Goal: Task Accomplishment & Management: Manage account settings

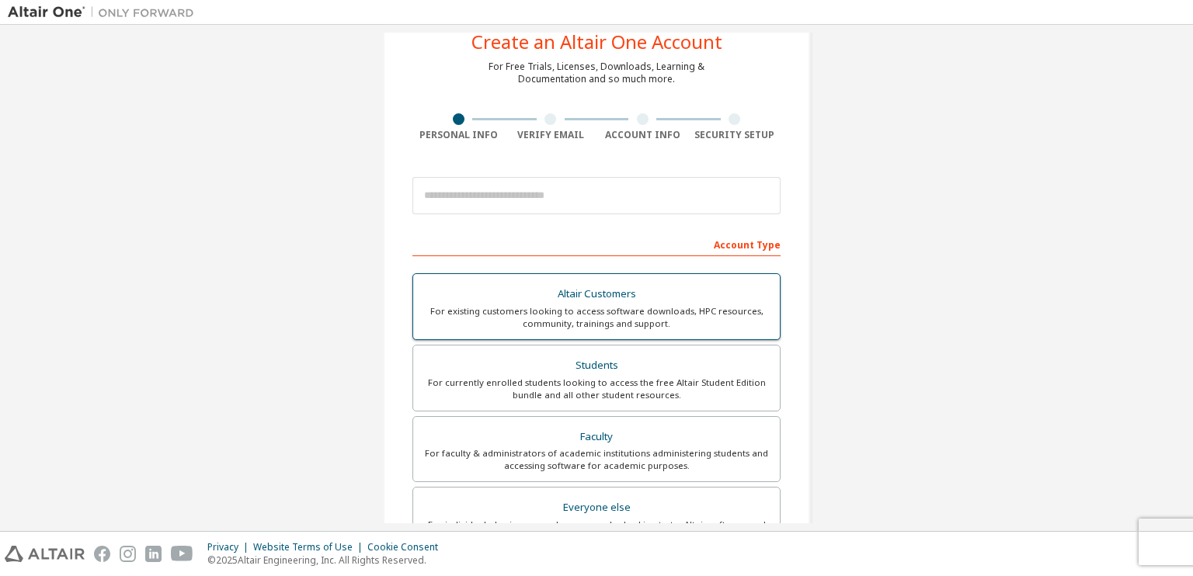
scroll to position [48, 0]
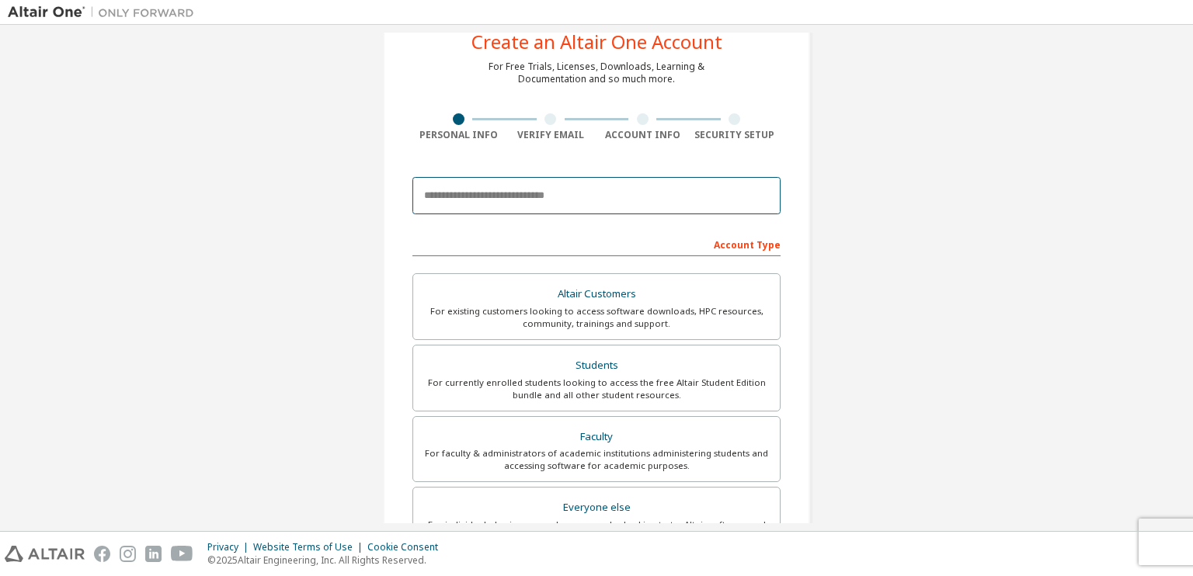
click at [575, 197] on input "email" at bounding box center [597, 195] width 368 height 37
type input "**********"
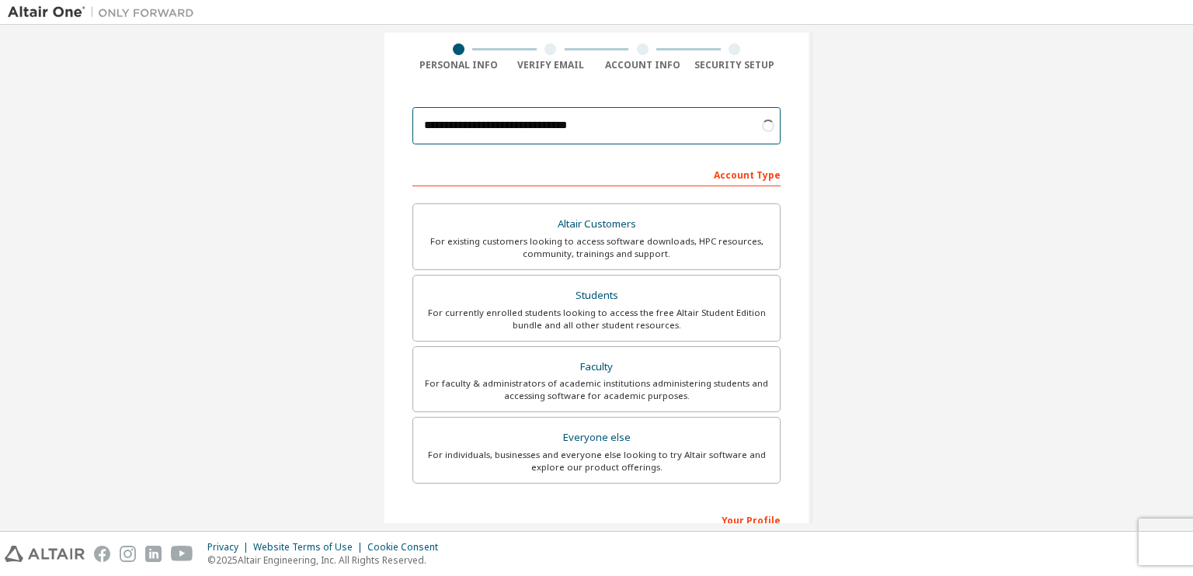
scroll to position [127, 0]
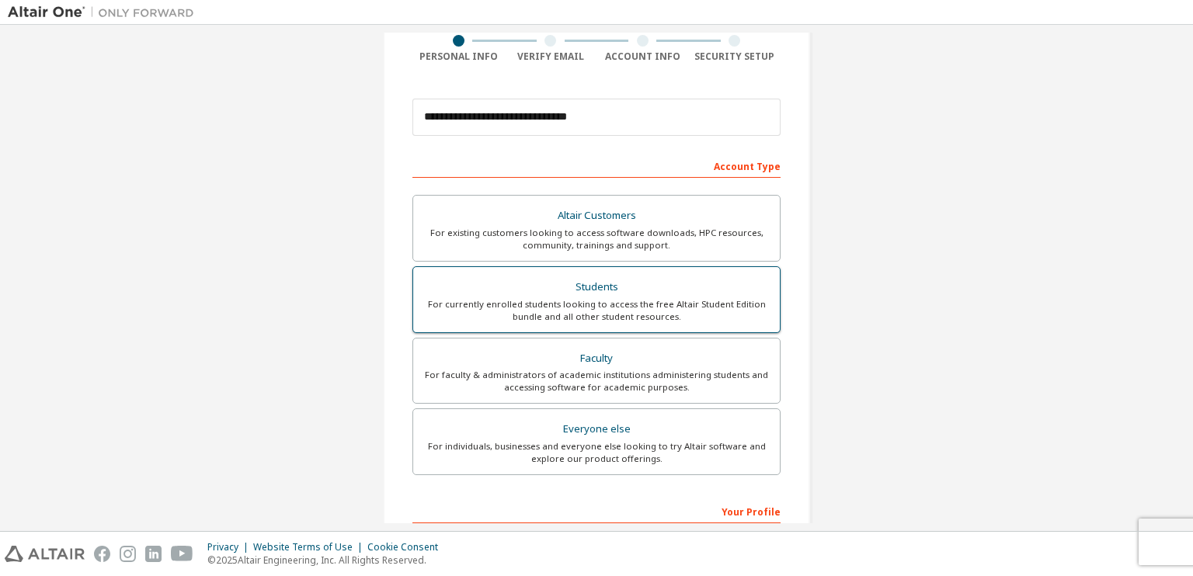
click at [698, 312] on div "For currently enrolled students looking to access the free Altair Student Editi…" at bounding box center [597, 310] width 348 height 25
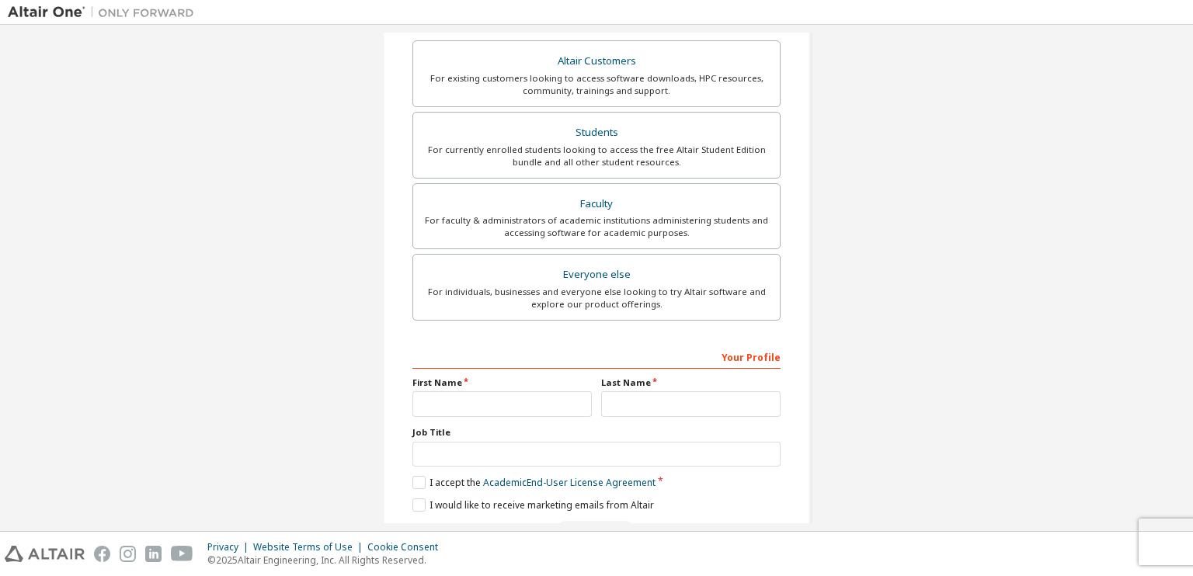
scroll to position [282, 0]
click at [496, 409] on input "text" at bounding box center [502, 404] width 179 height 26
type input "********"
type input "*"
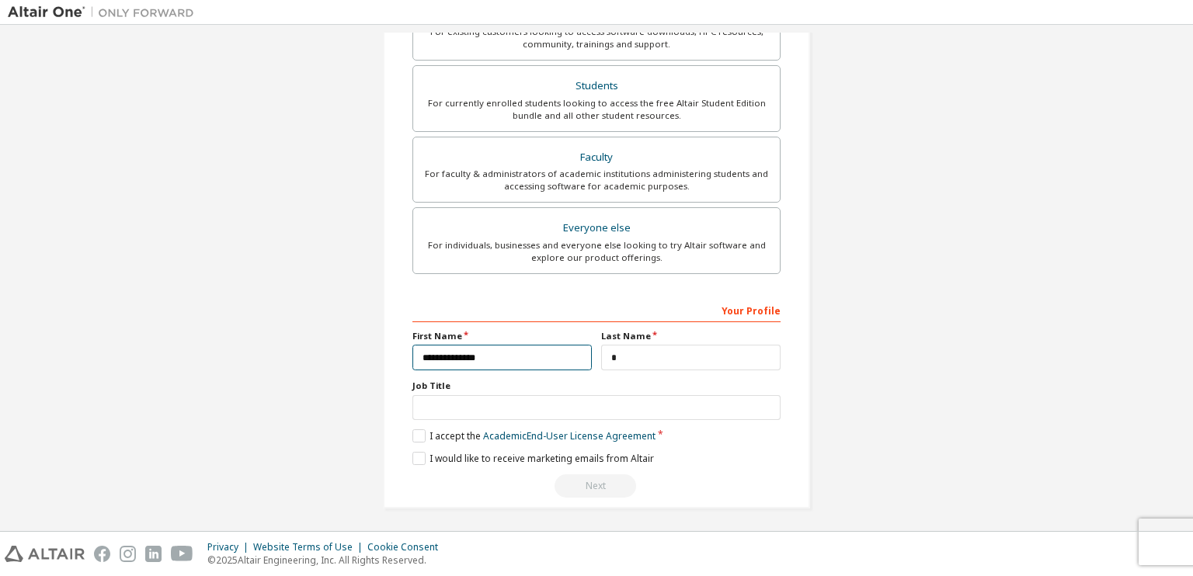
type input "**********"
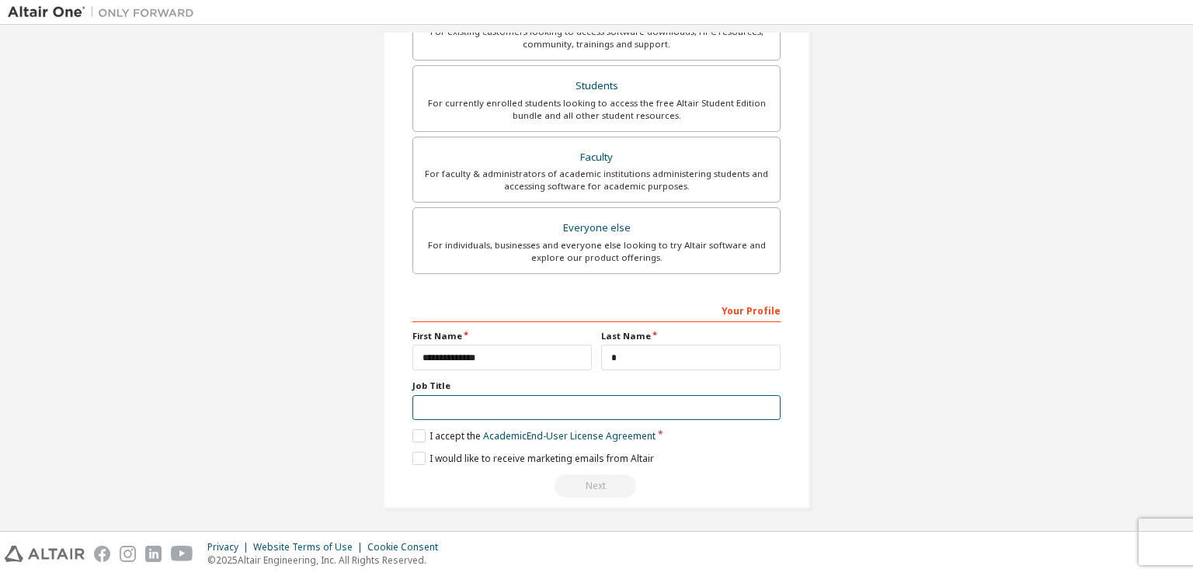
click at [493, 399] on input "text" at bounding box center [597, 408] width 368 height 26
type input "*******"
click at [415, 438] on label "I accept the Academic End-User License Agreement" at bounding box center [534, 436] width 243 height 13
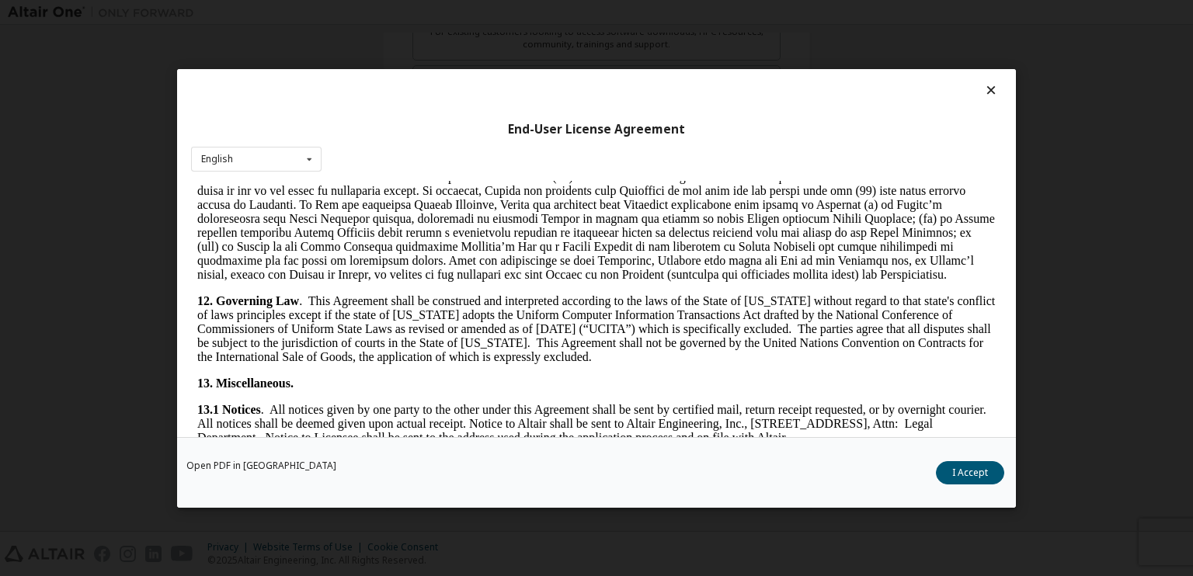
scroll to position [2591, 0]
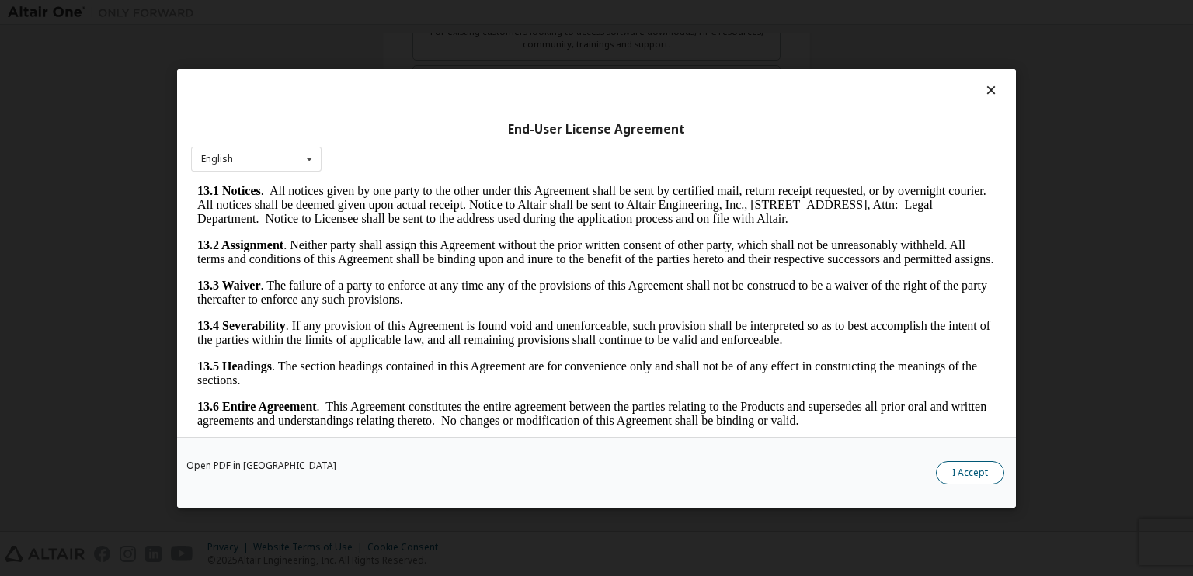
click at [966, 472] on button "I Accept" at bounding box center [970, 472] width 68 height 23
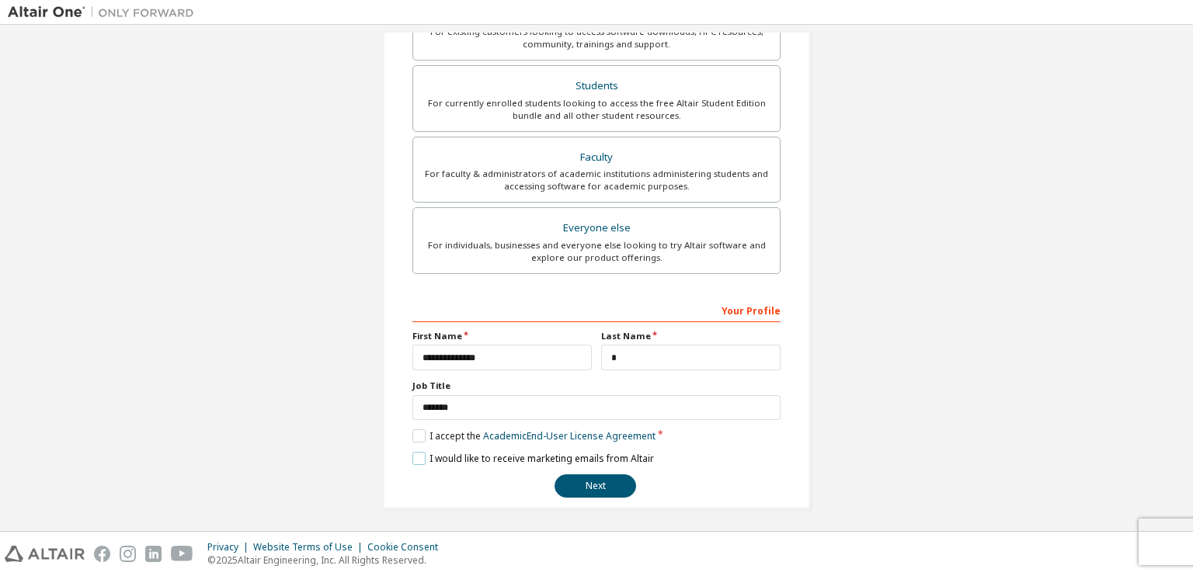
click at [417, 461] on label "I would like to receive marketing emails from Altair" at bounding box center [534, 458] width 242 height 13
click at [415, 458] on label "I would like to receive marketing emails from Altair" at bounding box center [534, 458] width 242 height 13
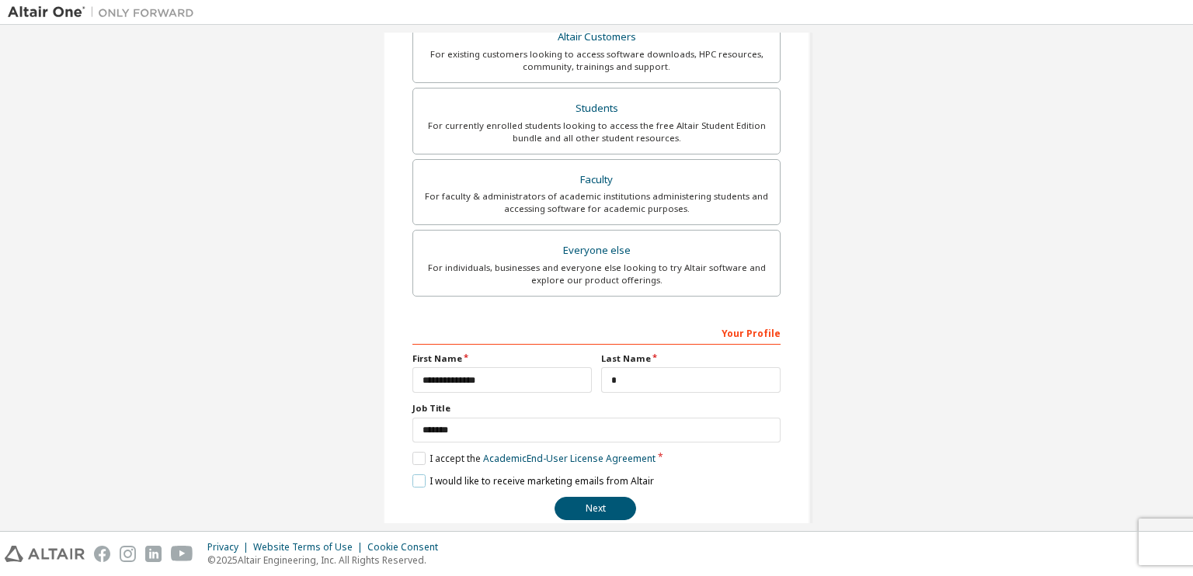
scroll to position [328, 0]
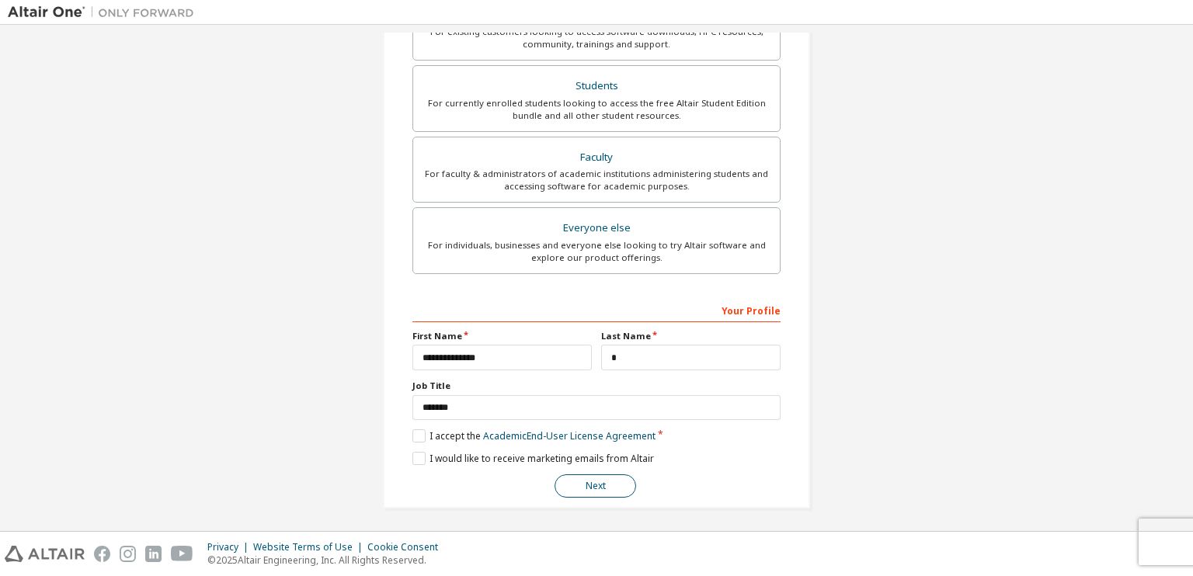
click at [593, 481] on button "Next" at bounding box center [596, 486] width 82 height 23
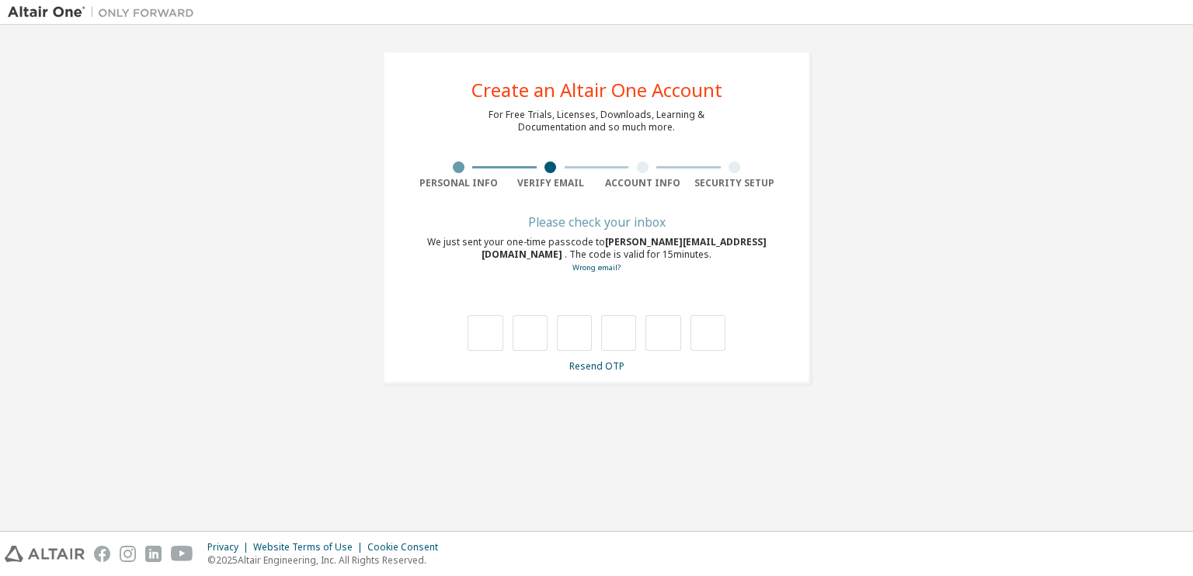
type input "*"
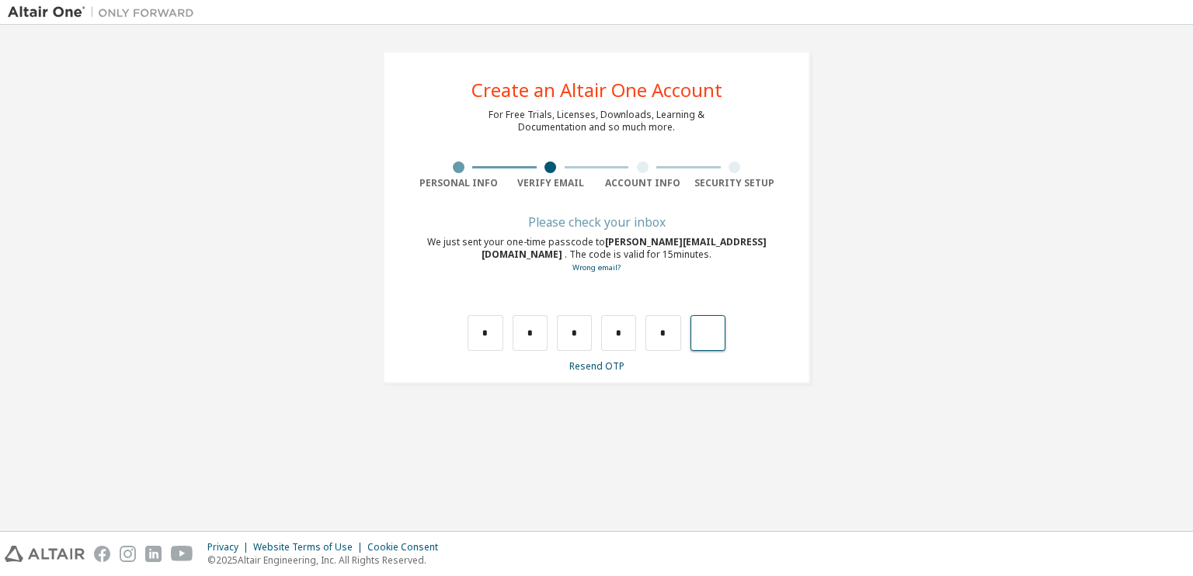
type input "*"
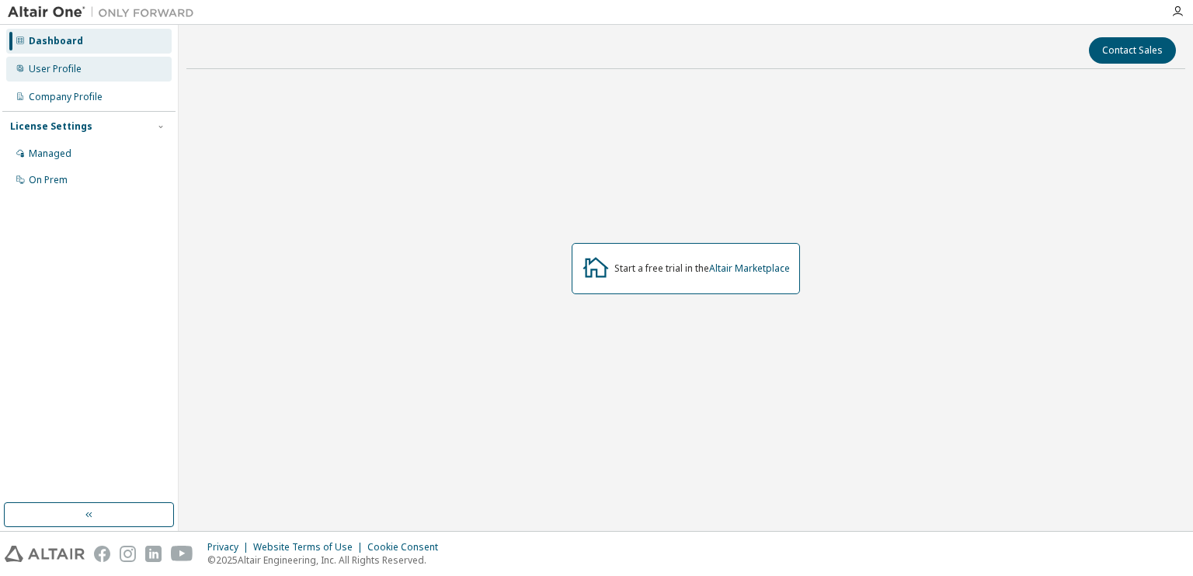
click at [103, 77] on div "User Profile" at bounding box center [88, 69] width 165 height 25
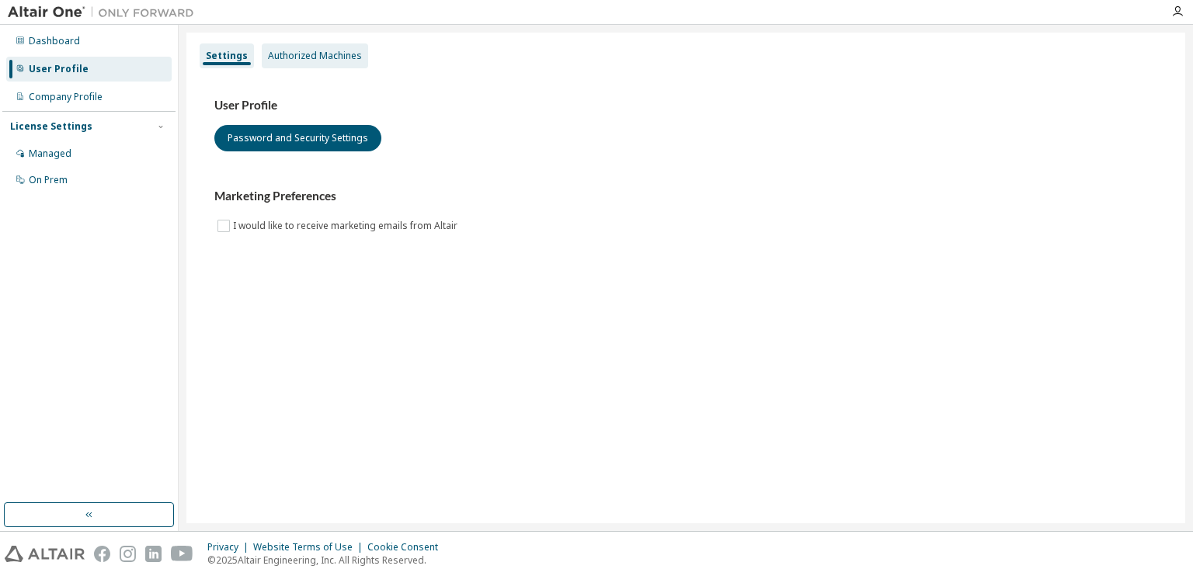
click at [294, 64] on div "Authorized Machines" at bounding box center [315, 56] width 106 height 25
